Goal: Navigation & Orientation: Find specific page/section

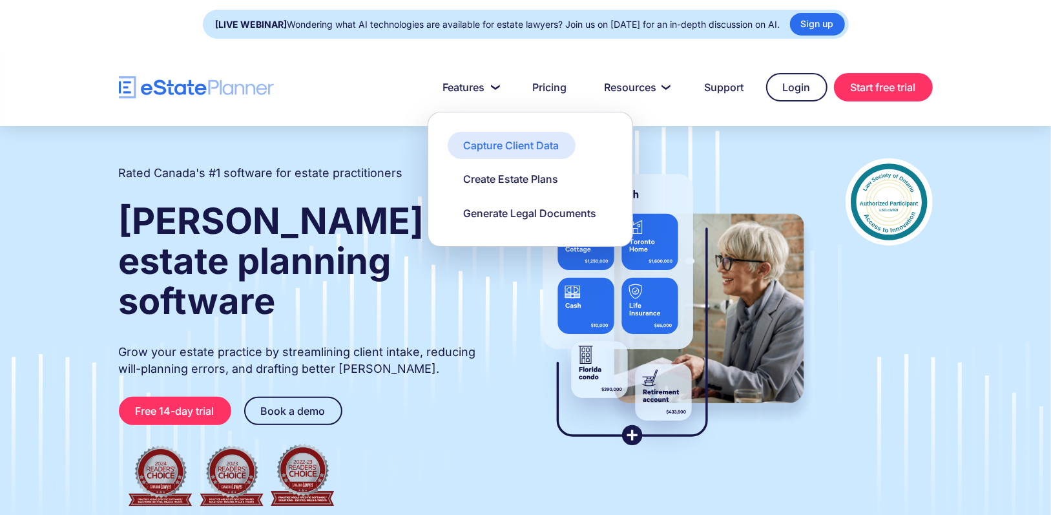
click at [505, 142] on div "Capture Client Data" at bounding box center [512, 145] width 96 height 14
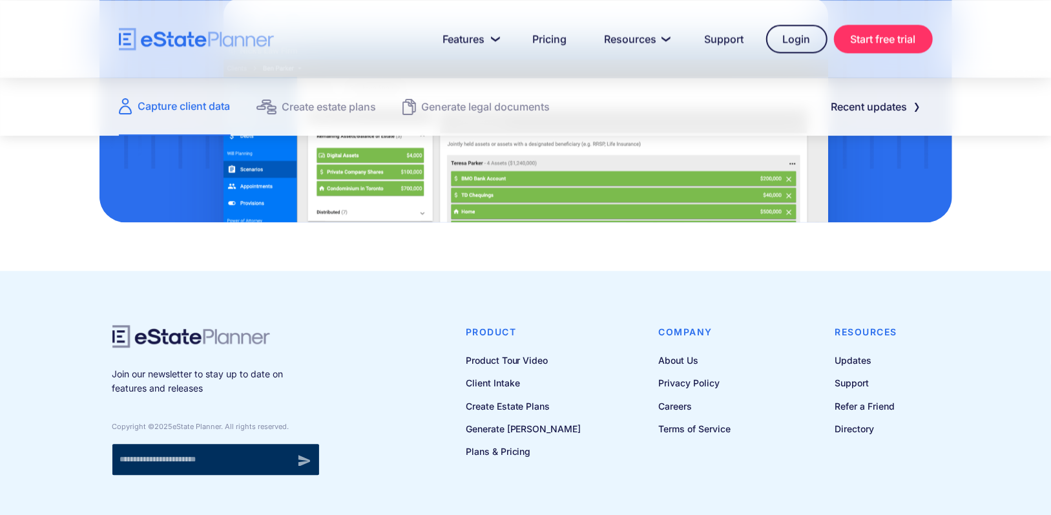
scroll to position [1806, 0]
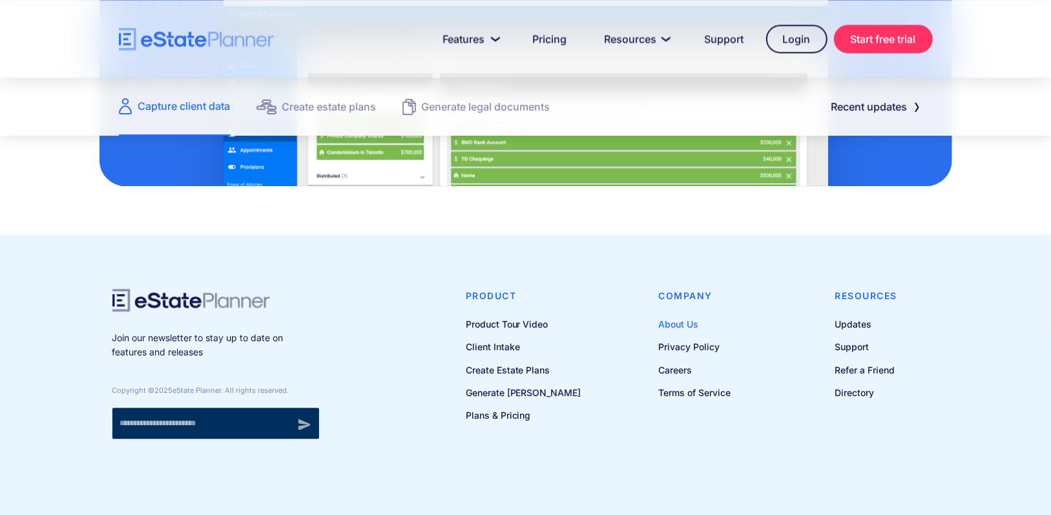
click at [678, 322] on link "About Us" at bounding box center [695, 324] width 72 height 16
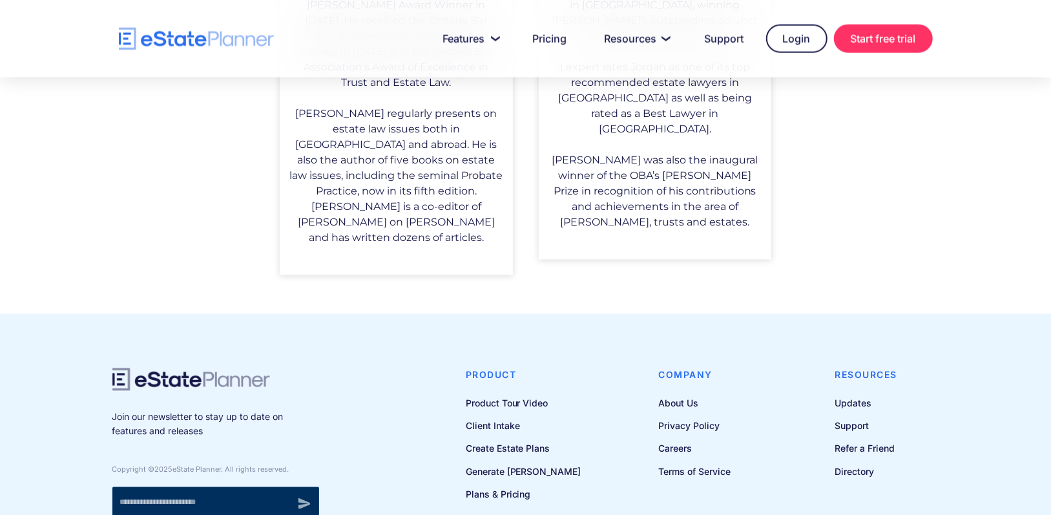
scroll to position [1196, 0]
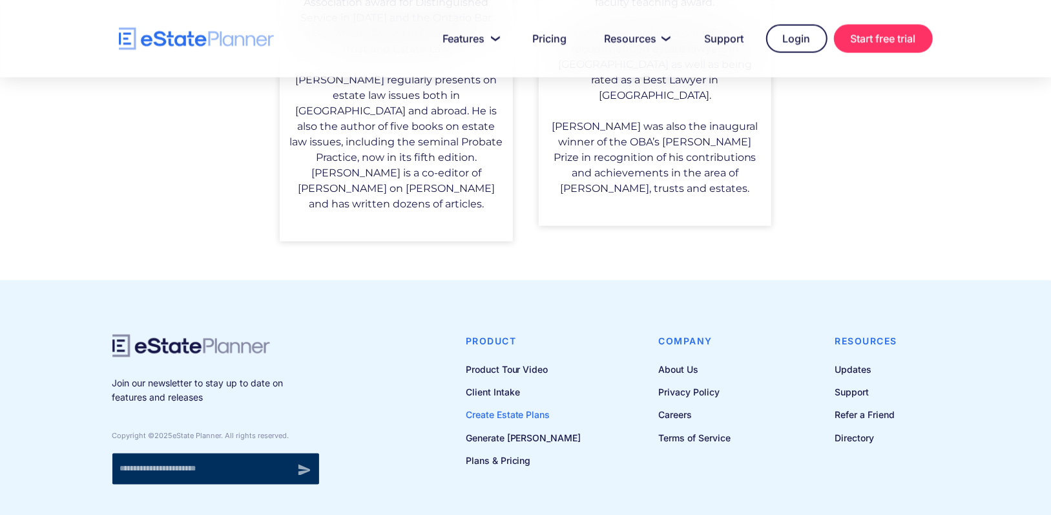
click at [498, 407] on link "Create Estate Plans" at bounding box center [524, 415] width 116 height 16
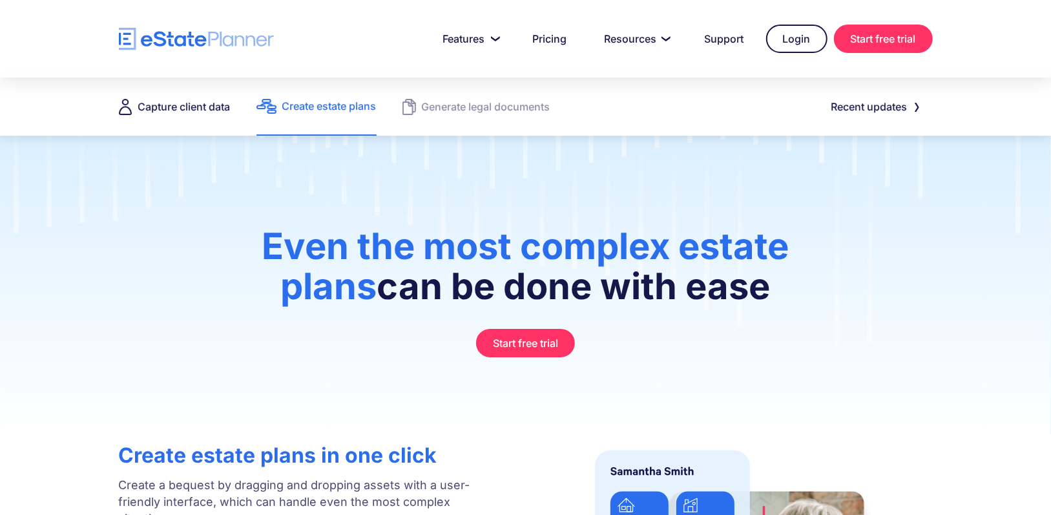
click at [186, 114] on div "Capture client data" at bounding box center [184, 107] width 92 height 18
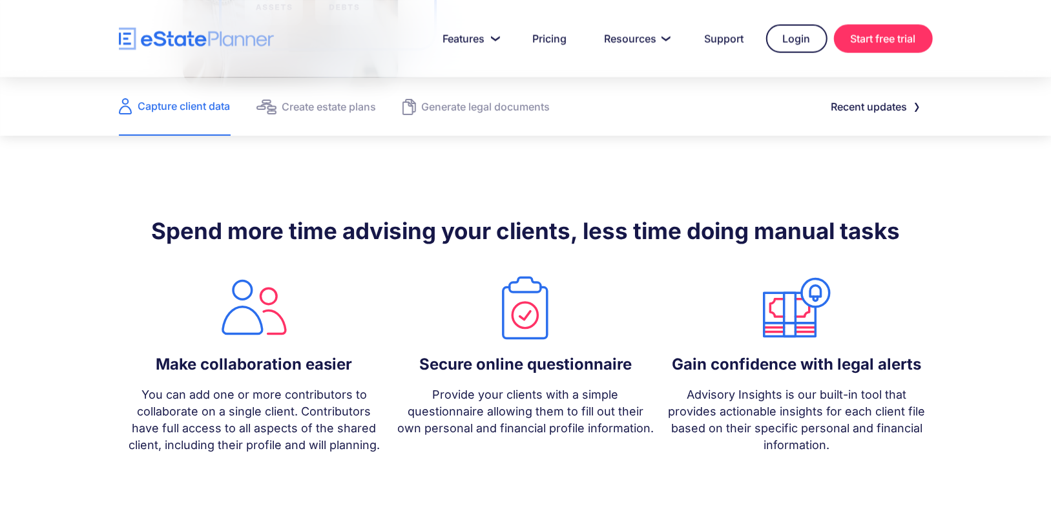
scroll to position [969, 0]
click at [337, 110] on div "Create estate plans" at bounding box center [329, 107] width 94 height 18
